Goal: Task Accomplishment & Management: Manage account settings

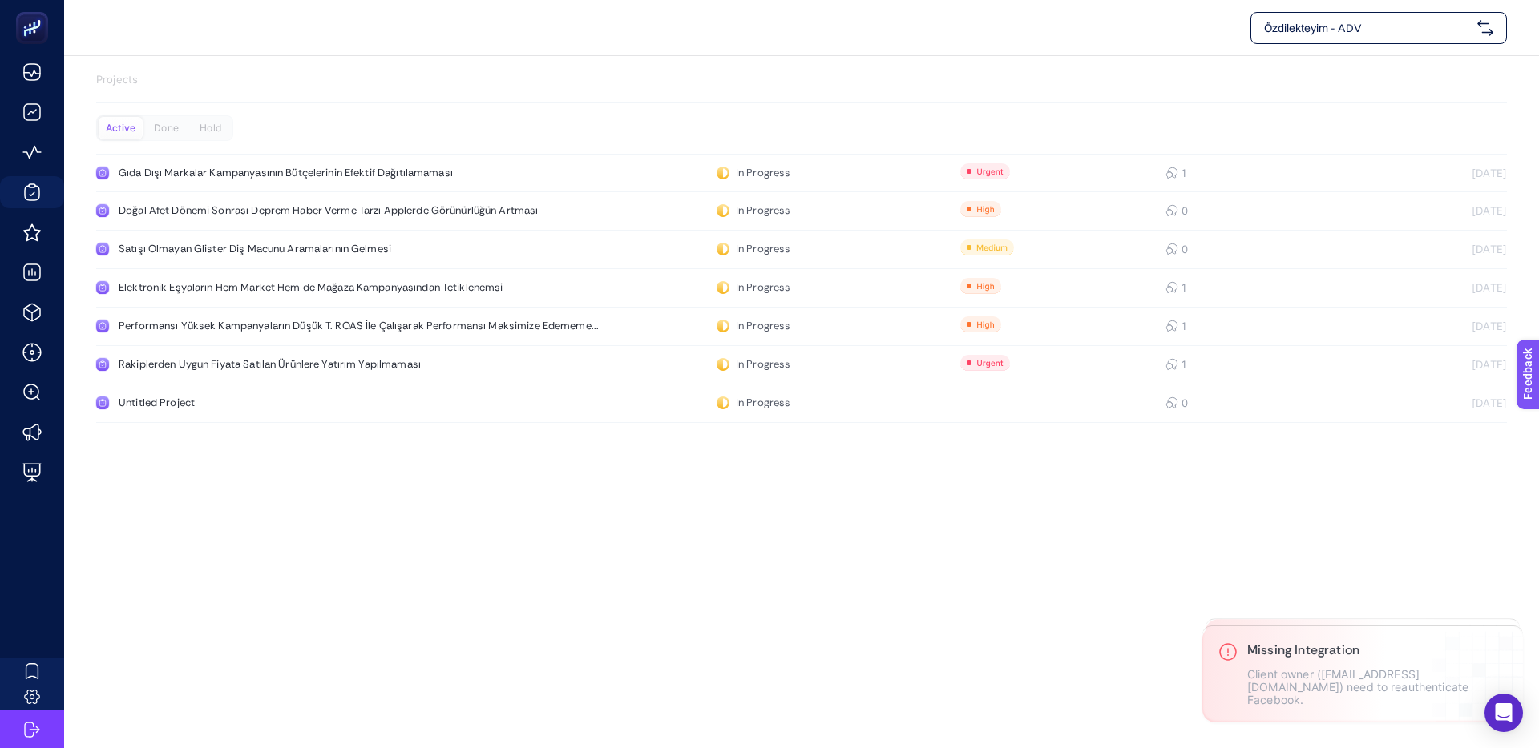
click at [1355, 28] on span "Özdilekteyim - ADV" at bounding box center [1367, 28] width 207 height 16
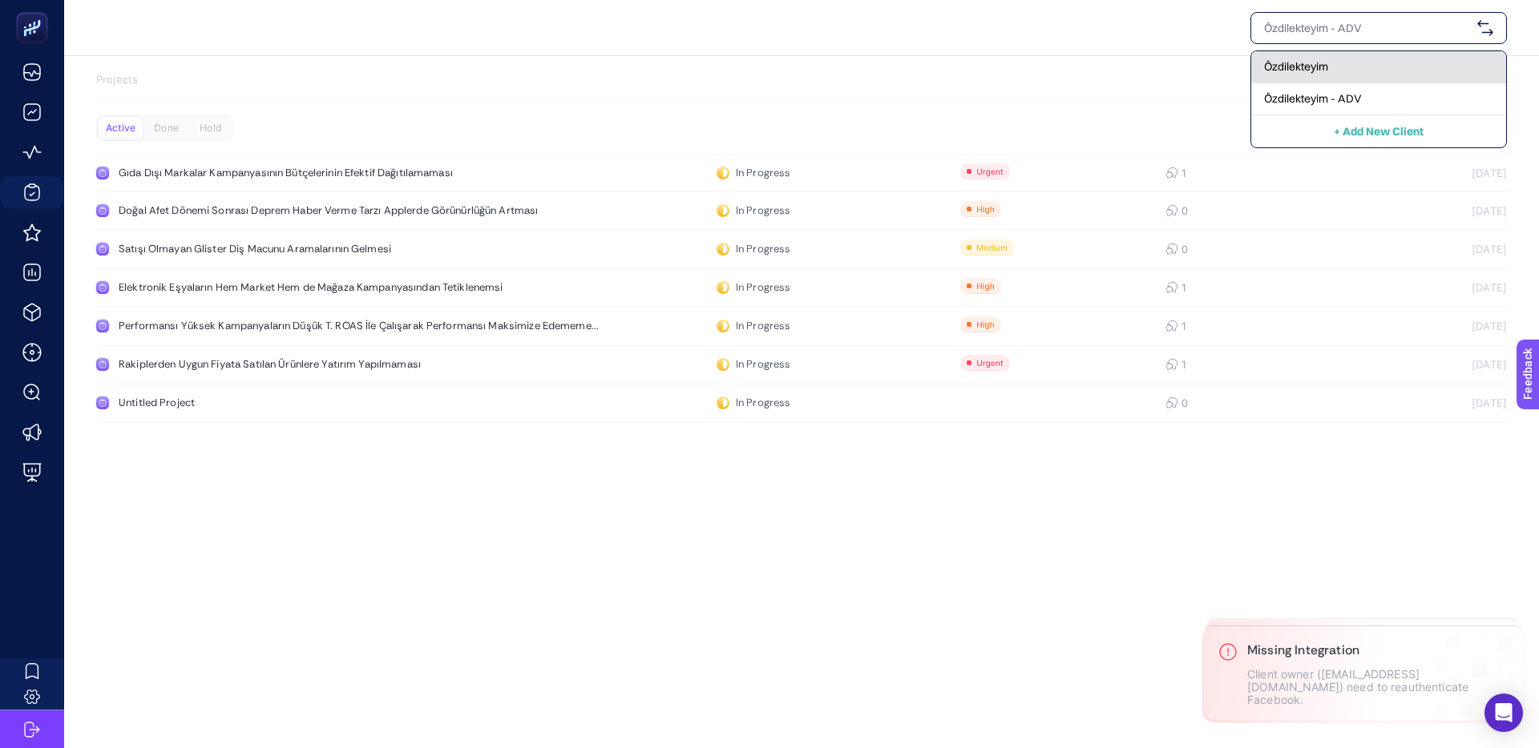
click at [1335, 71] on div "Özdilekteyim" at bounding box center [1378, 67] width 255 height 32
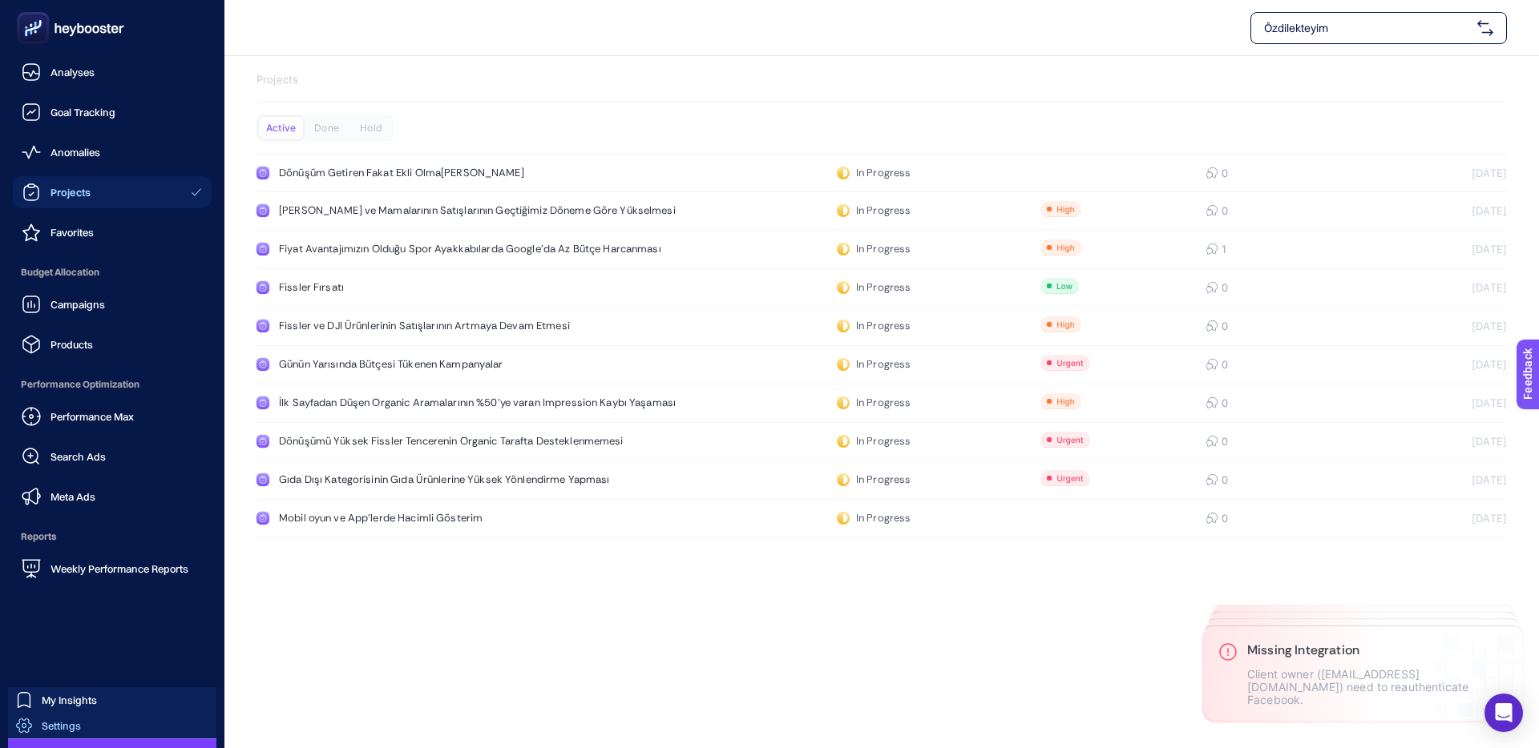
click at [54, 720] on span "Settings" at bounding box center [61, 726] width 39 height 13
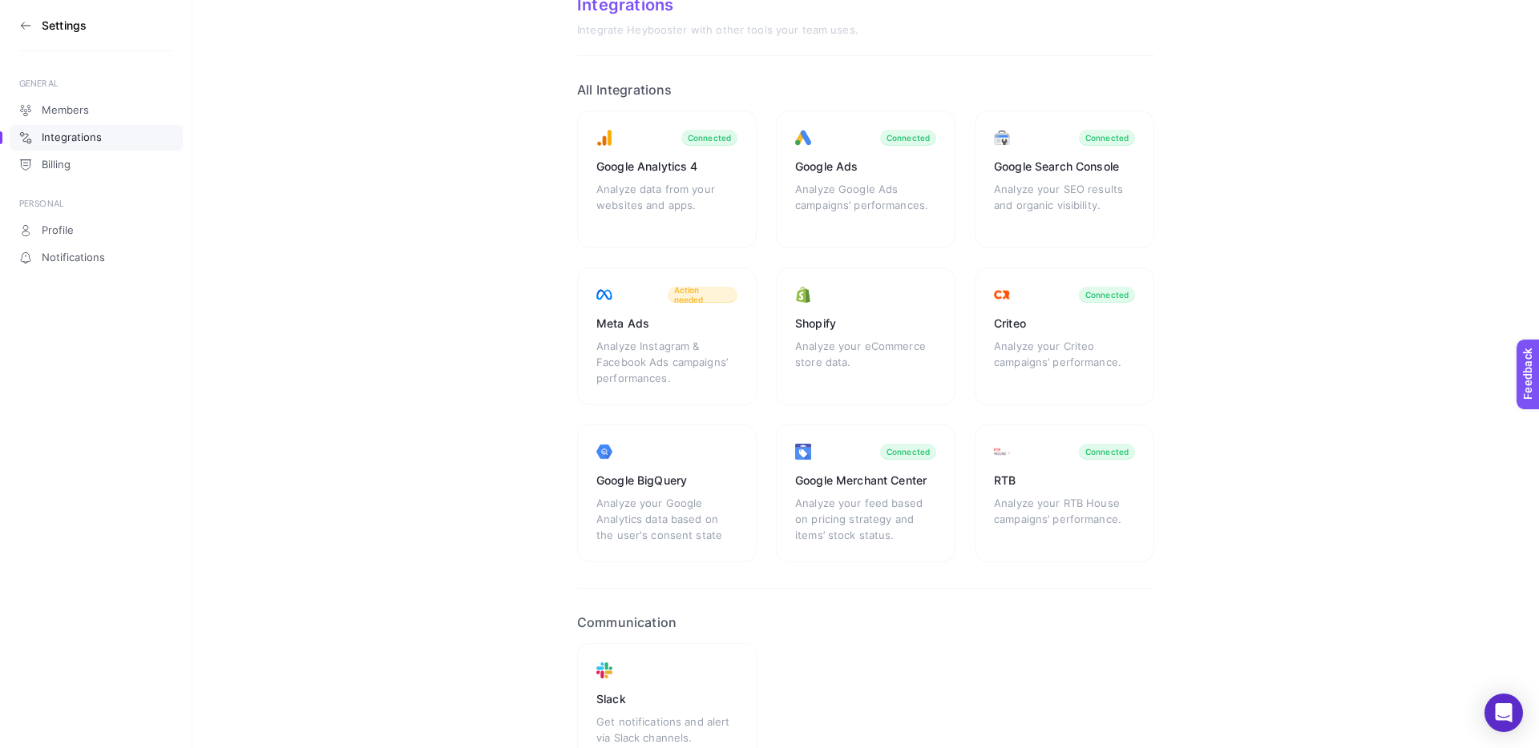
scroll to position [72, 0]
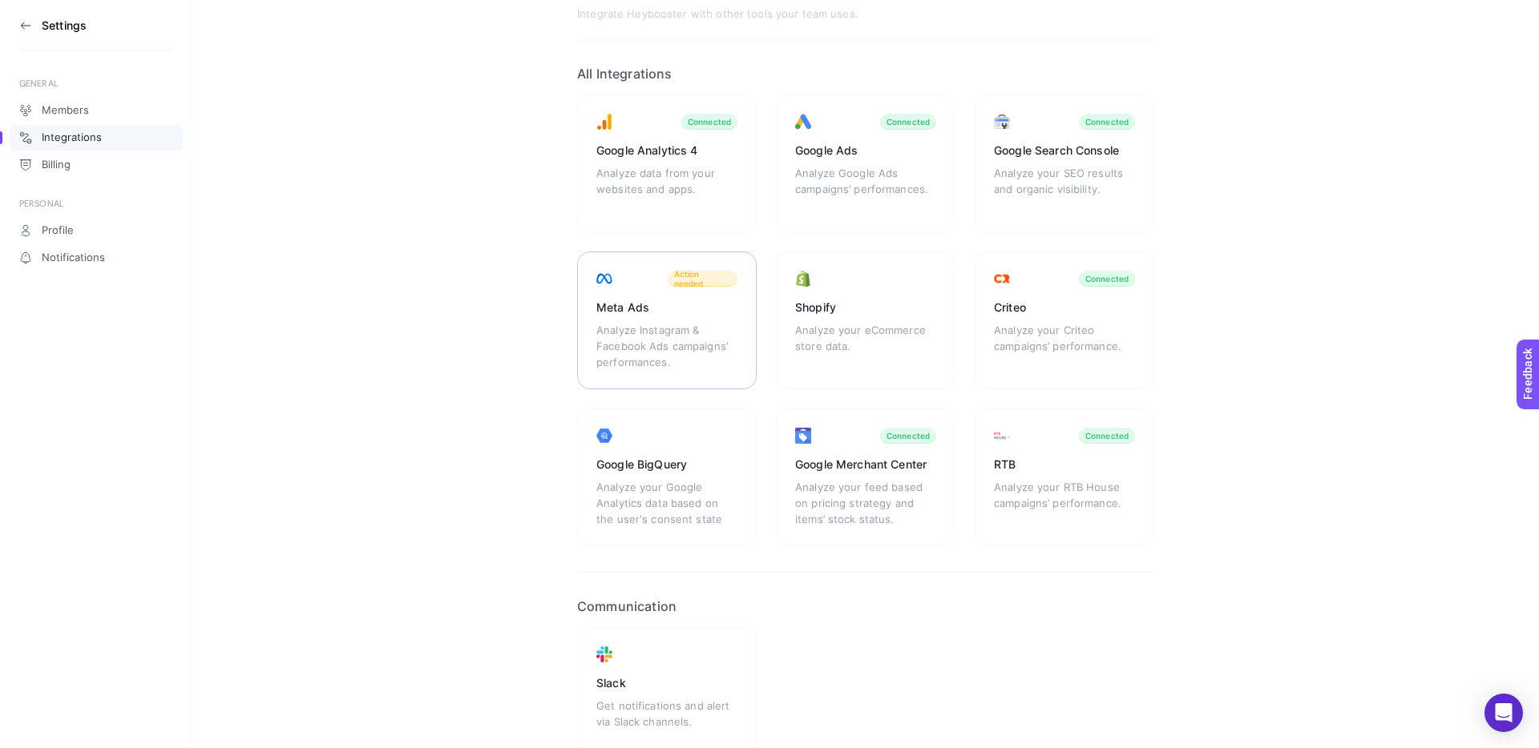
click at [670, 322] on div "Analyze Instagram & Facebook Ads campaigns’ performances." at bounding box center [666, 346] width 141 height 48
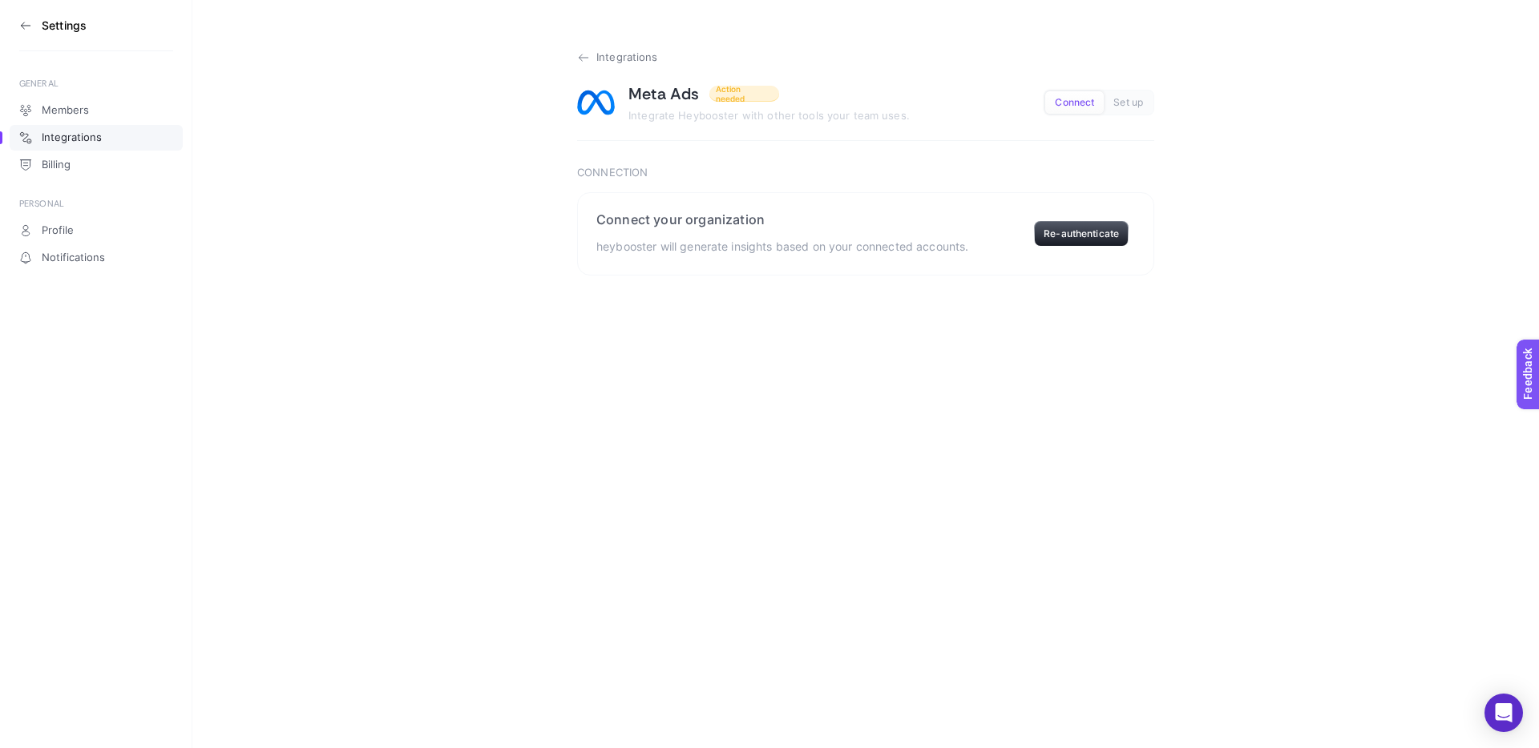
click at [580, 56] on icon at bounding box center [583, 57] width 13 height 13
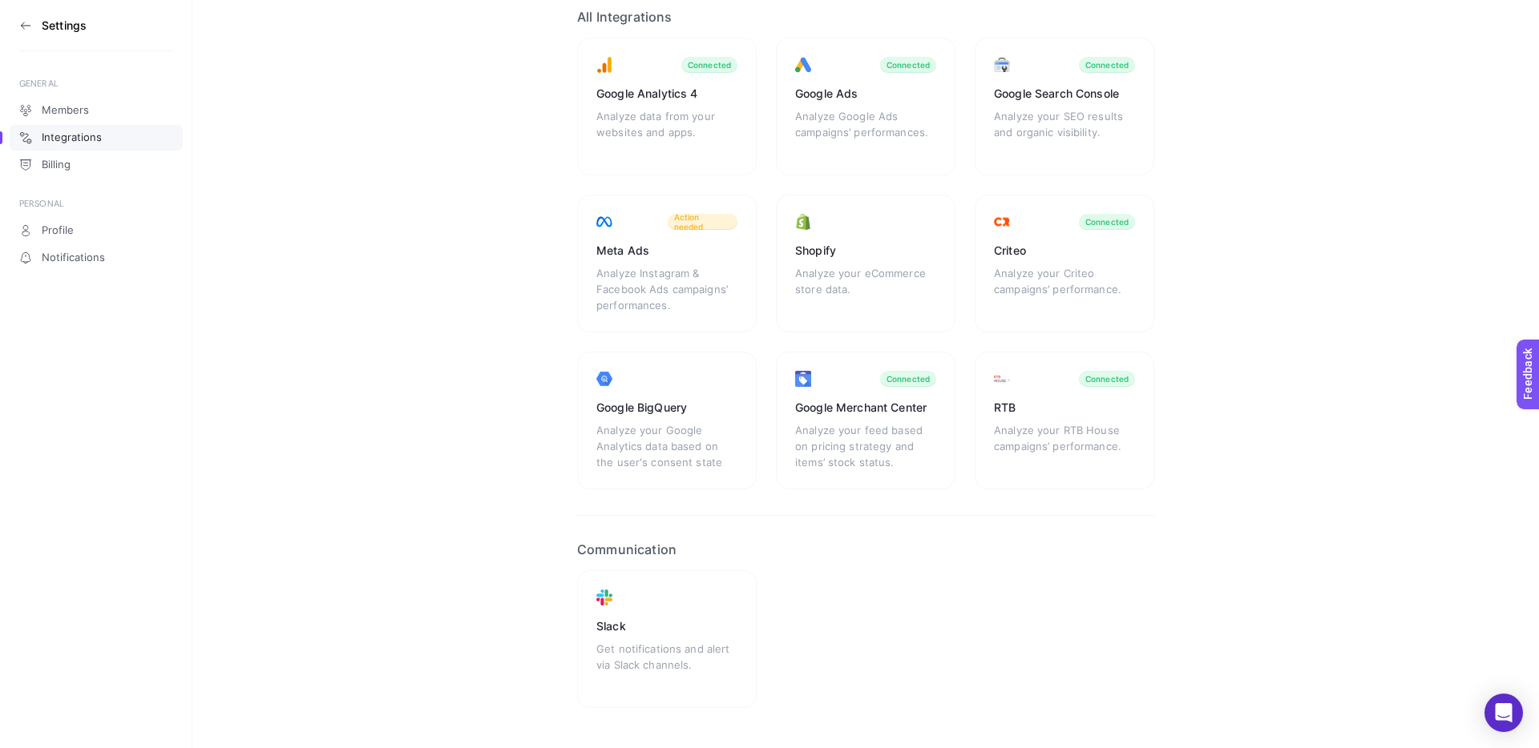
scroll to position [120, 0]
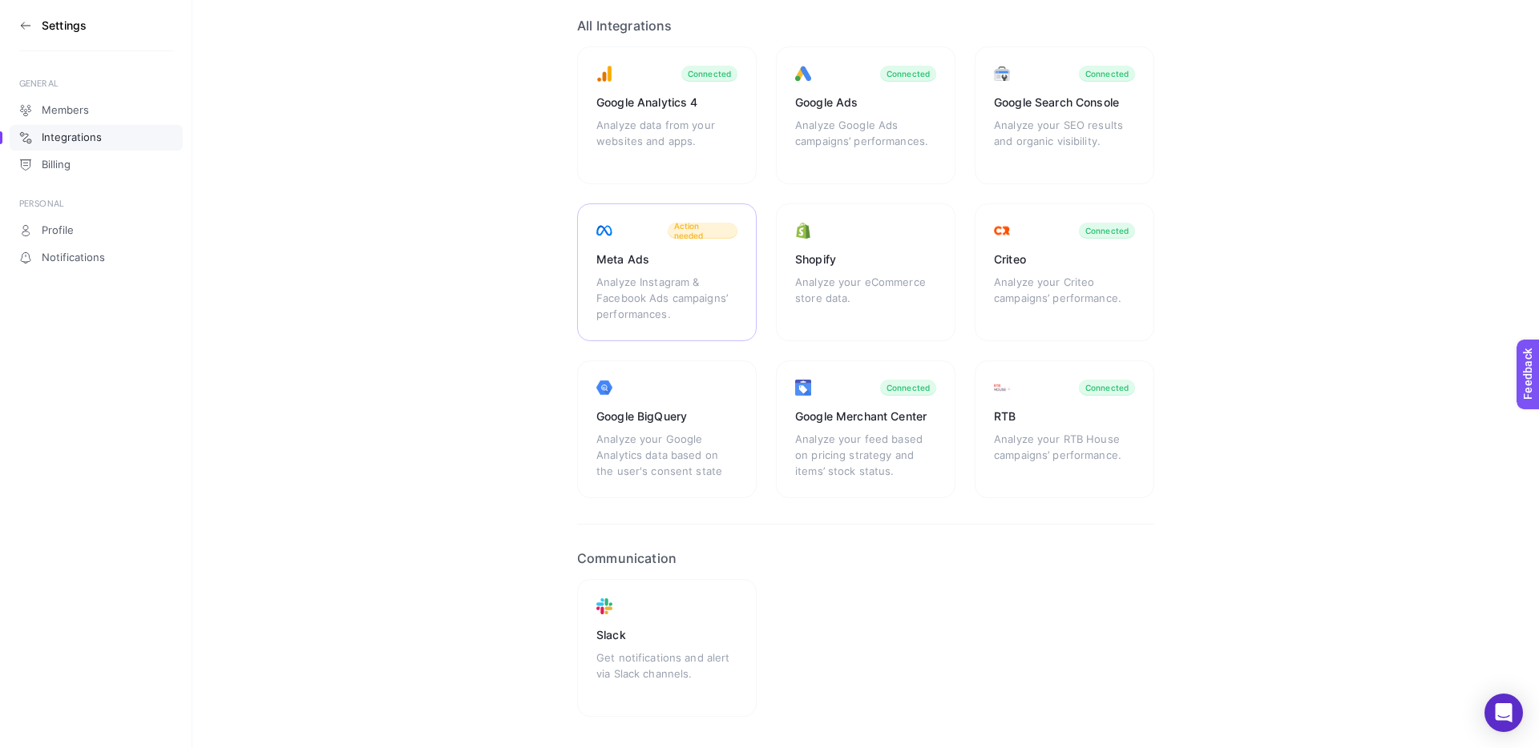
click at [705, 290] on div "Analyze Instagram & Facebook Ads campaigns’ performances." at bounding box center [666, 298] width 141 height 48
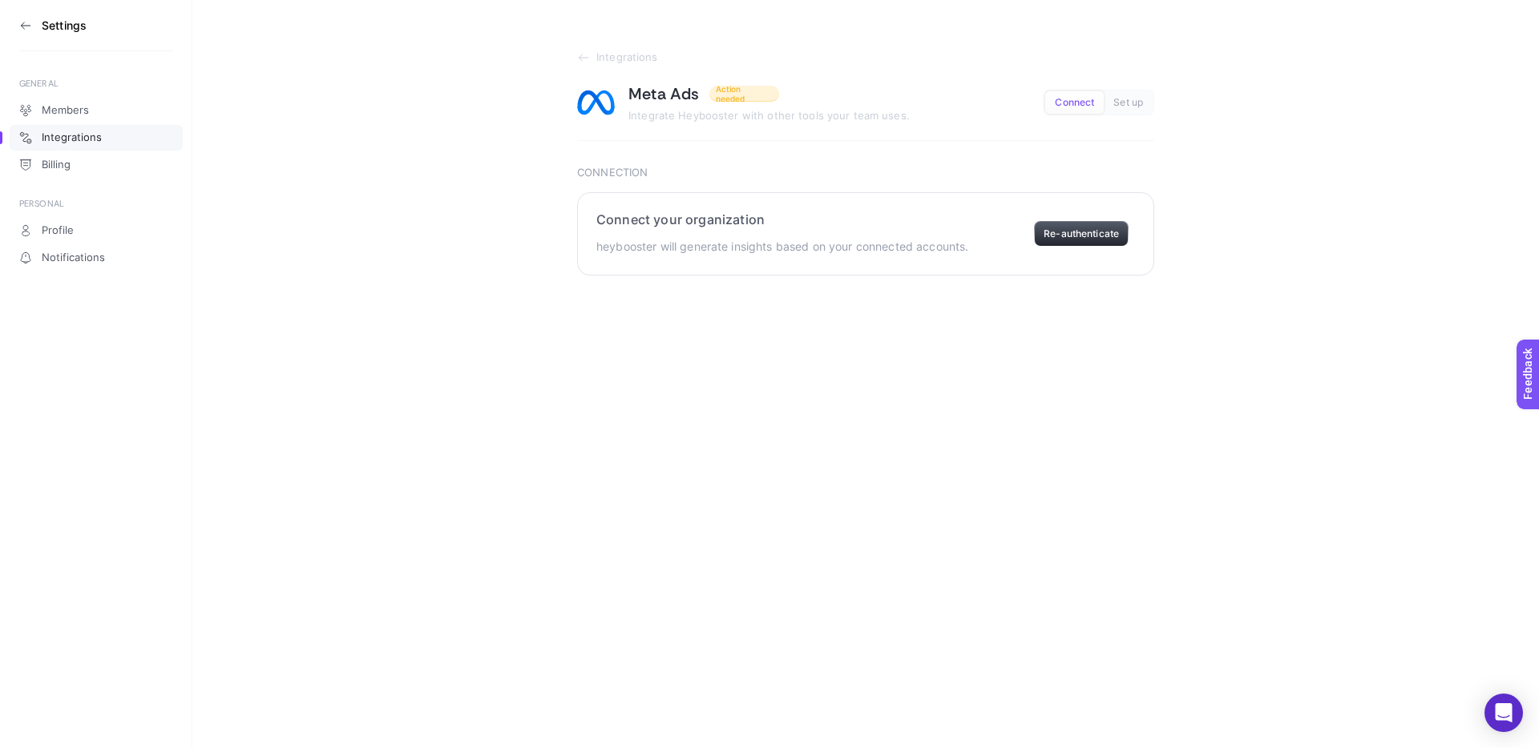
click at [1077, 230] on button "Re-authenticate" at bounding box center [1081, 234] width 95 height 26
drag, startPoint x: 1271, startPoint y: 700, endPoint x: 1436, endPoint y: 701, distance: 165.1
click at [1436, 701] on p "Please contact the account owner." at bounding box center [1358, 700] width 222 height 14
click at [1437, 702] on p "Please contact the account owner." at bounding box center [1358, 700] width 222 height 14
drag, startPoint x: 1434, startPoint y: 701, endPoint x: 1341, endPoint y: 698, distance: 93.0
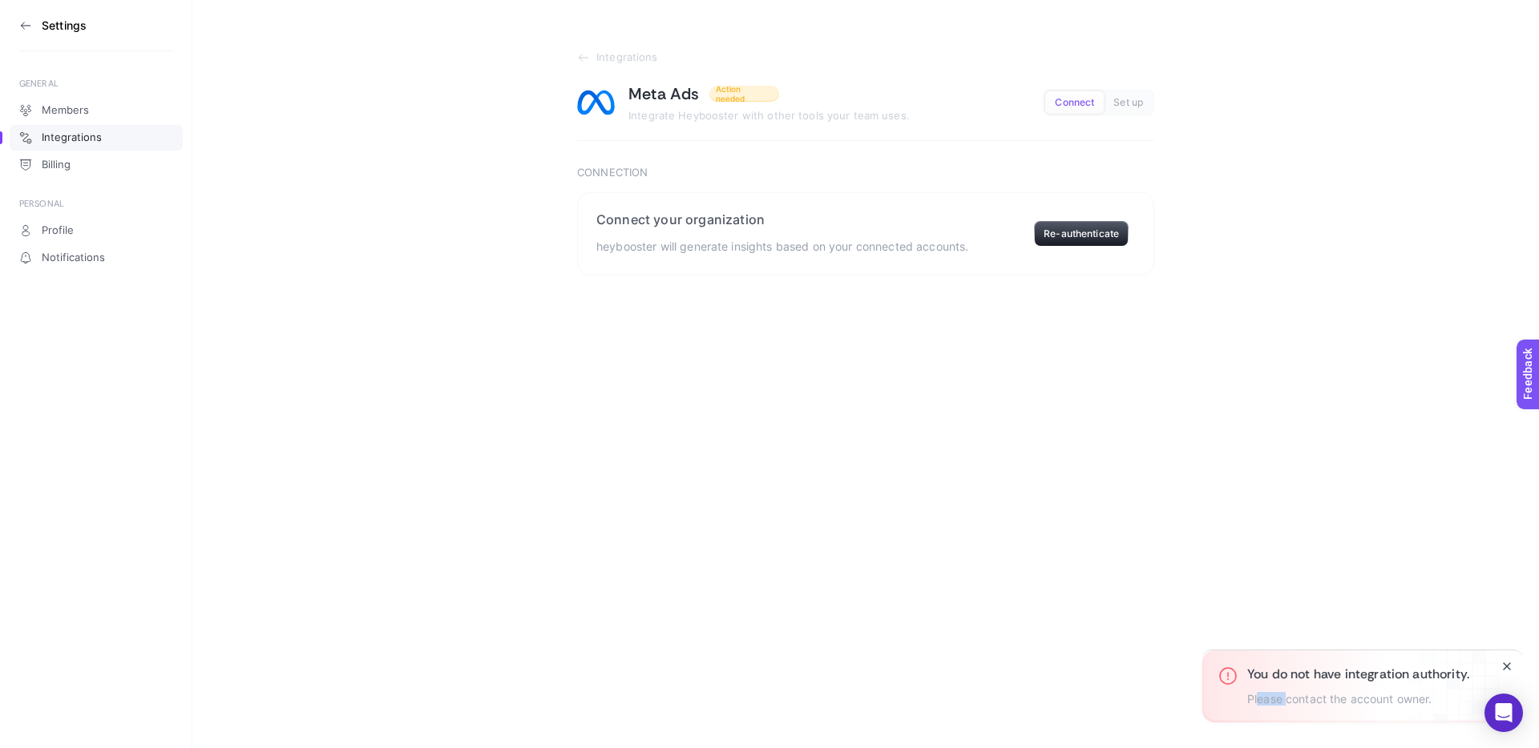
click at [1341, 698] on p "Please contact the account owner." at bounding box center [1358, 700] width 222 height 14
click at [1125, 102] on span "Set up" at bounding box center [1128, 103] width 30 height 12
click at [1086, 233] on button "Re-authenticate" at bounding box center [1081, 234] width 95 height 26
drag, startPoint x: 1083, startPoint y: 99, endPoint x: 1067, endPoint y: 226, distance: 128.4
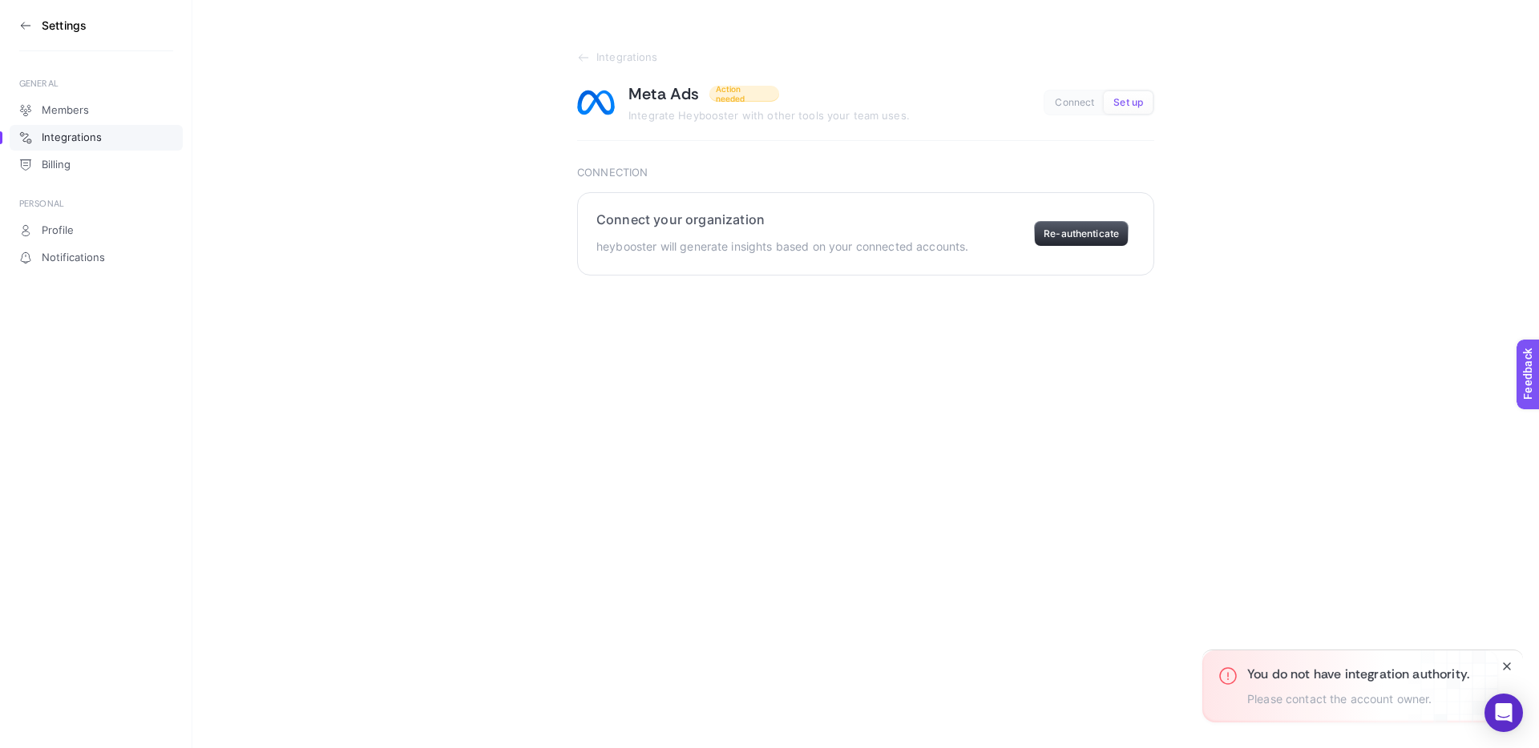
click at [1083, 99] on span "Connect" at bounding box center [1074, 103] width 39 height 12
